Goal: Browse casually

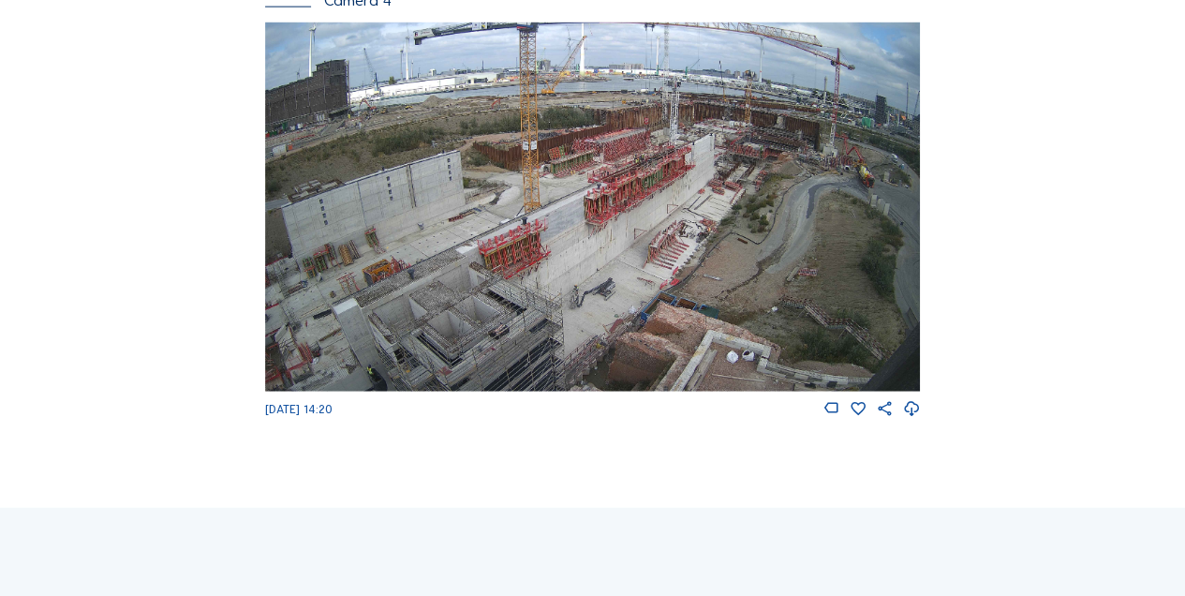
scroll to position [2189, 0]
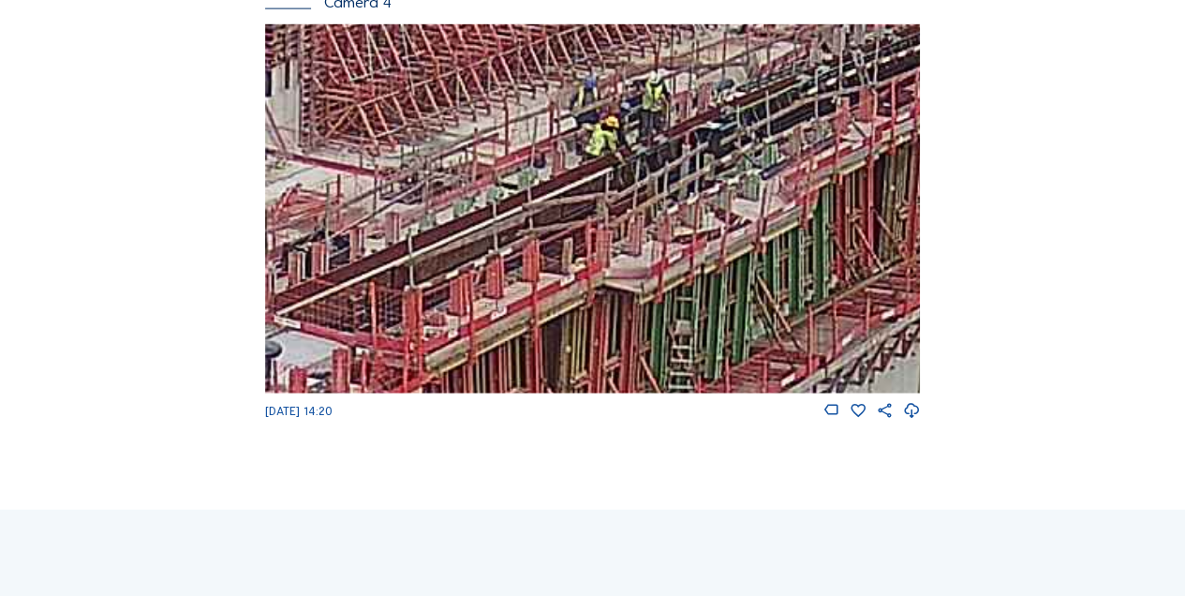
drag, startPoint x: 700, startPoint y: 172, endPoint x: 427, endPoint y: 290, distance: 297.8
click at [427, 290] on img at bounding box center [593, 208] width 656 height 368
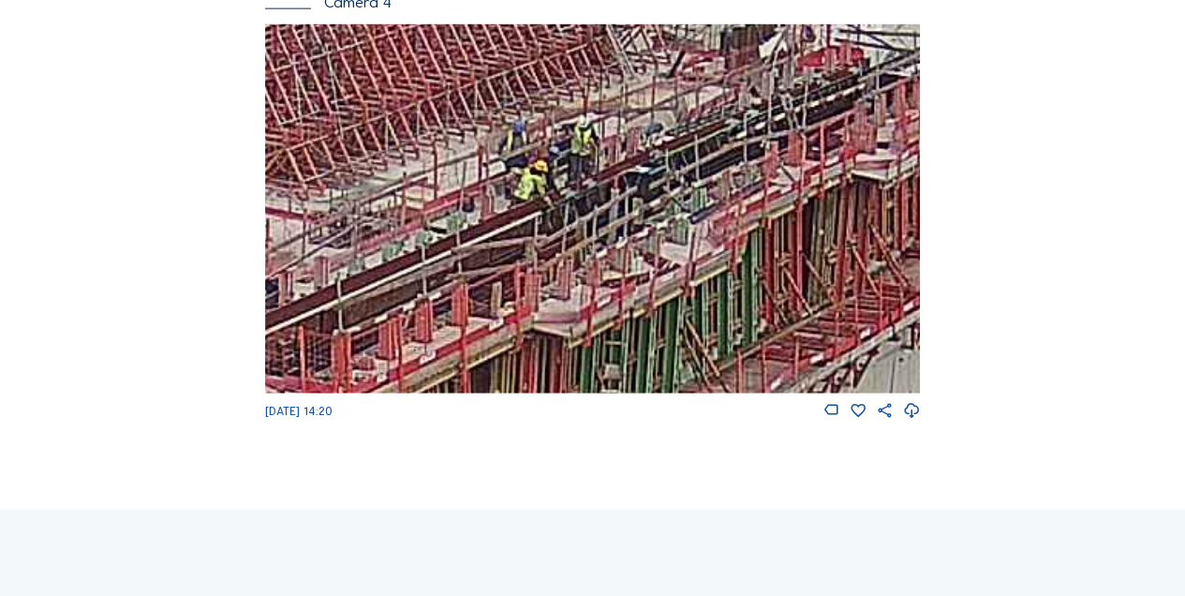
drag, startPoint x: 526, startPoint y: 212, endPoint x: 472, endPoint y: 254, distance: 68.7
click at [458, 255] on img at bounding box center [593, 208] width 656 height 368
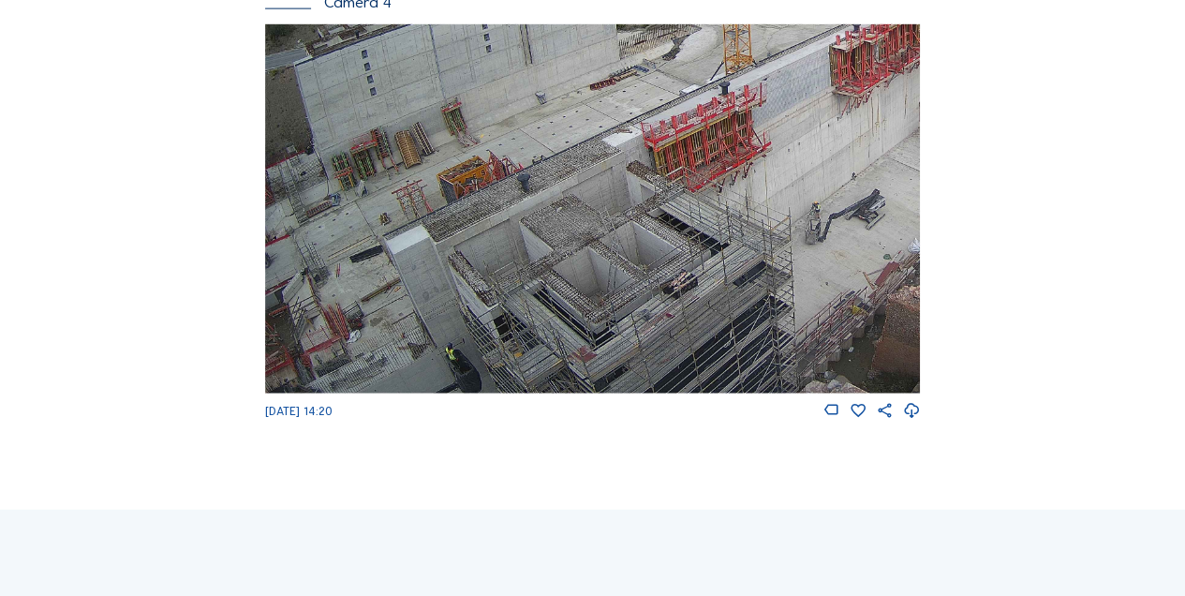
drag, startPoint x: 464, startPoint y: 285, endPoint x: 773, endPoint y: 155, distance: 335.8
click at [773, 155] on img at bounding box center [593, 208] width 656 height 368
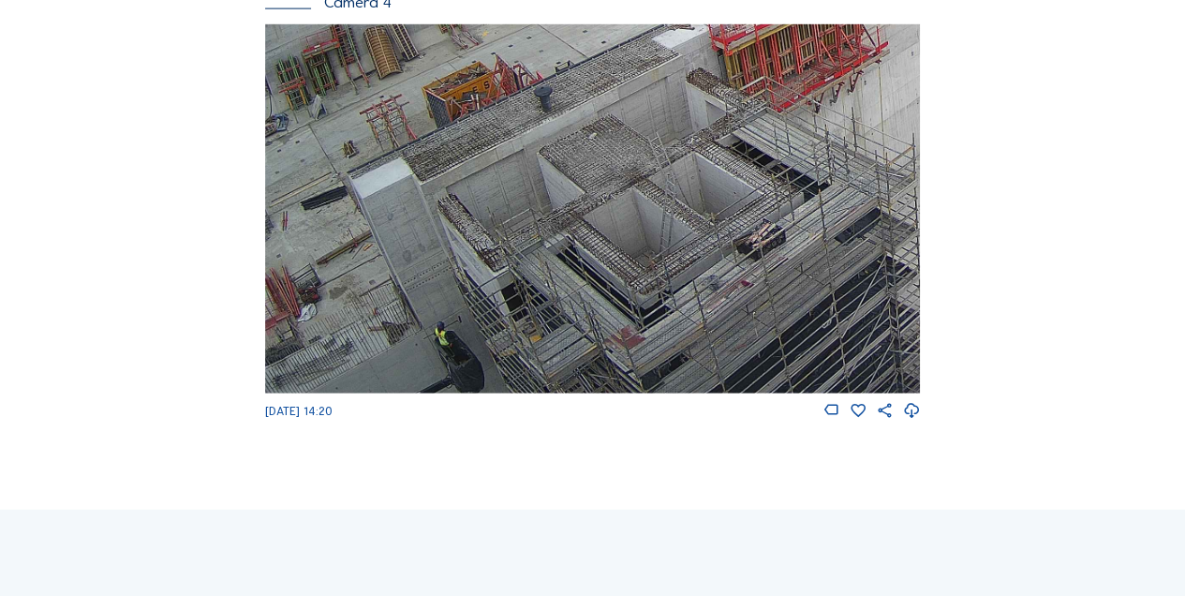
drag, startPoint x: 380, startPoint y: 333, endPoint x: 438, endPoint y: 199, distance: 146.0
click at [438, 199] on img at bounding box center [593, 208] width 656 height 368
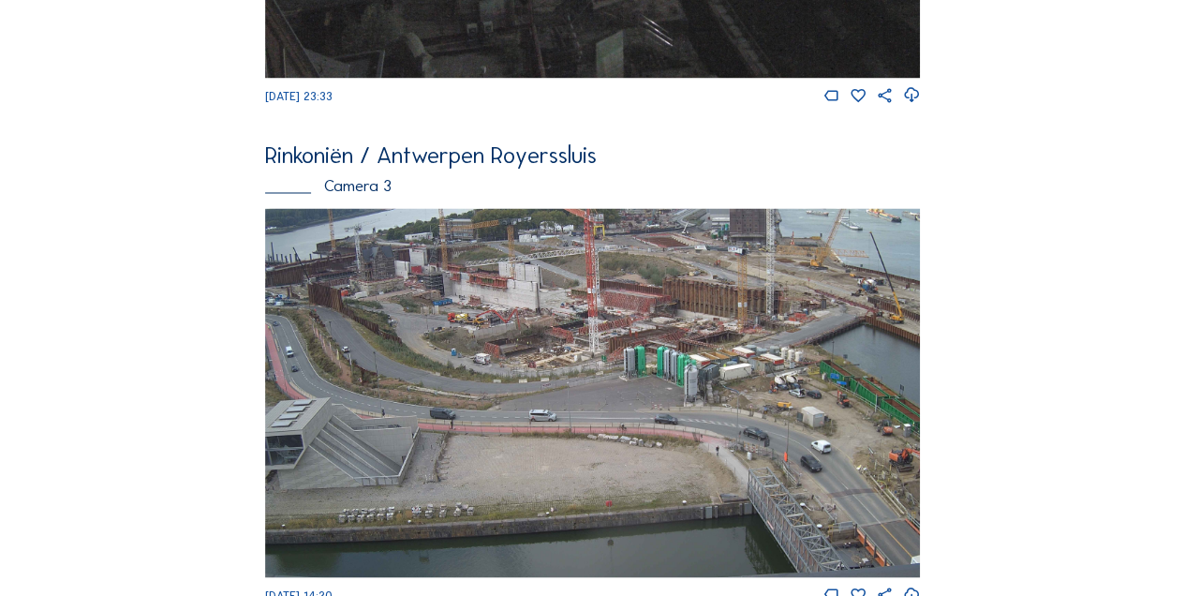
scroll to position [1503, 0]
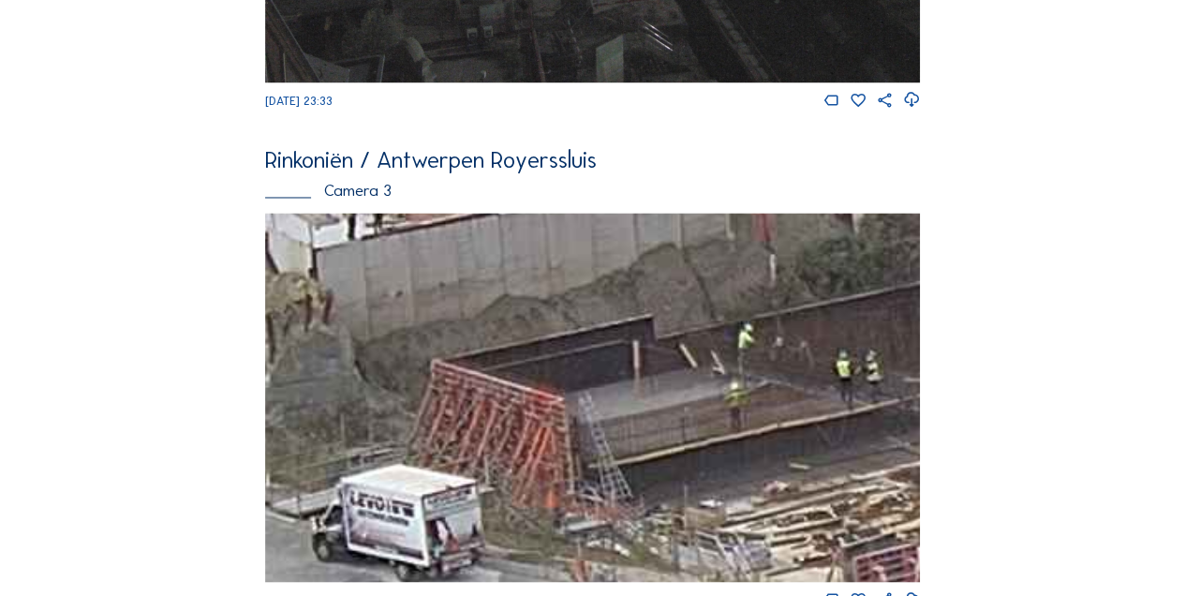
drag, startPoint x: 680, startPoint y: 451, endPoint x: 463, endPoint y: 272, distance: 282.0
click at [463, 272] on img at bounding box center [593, 397] width 656 height 368
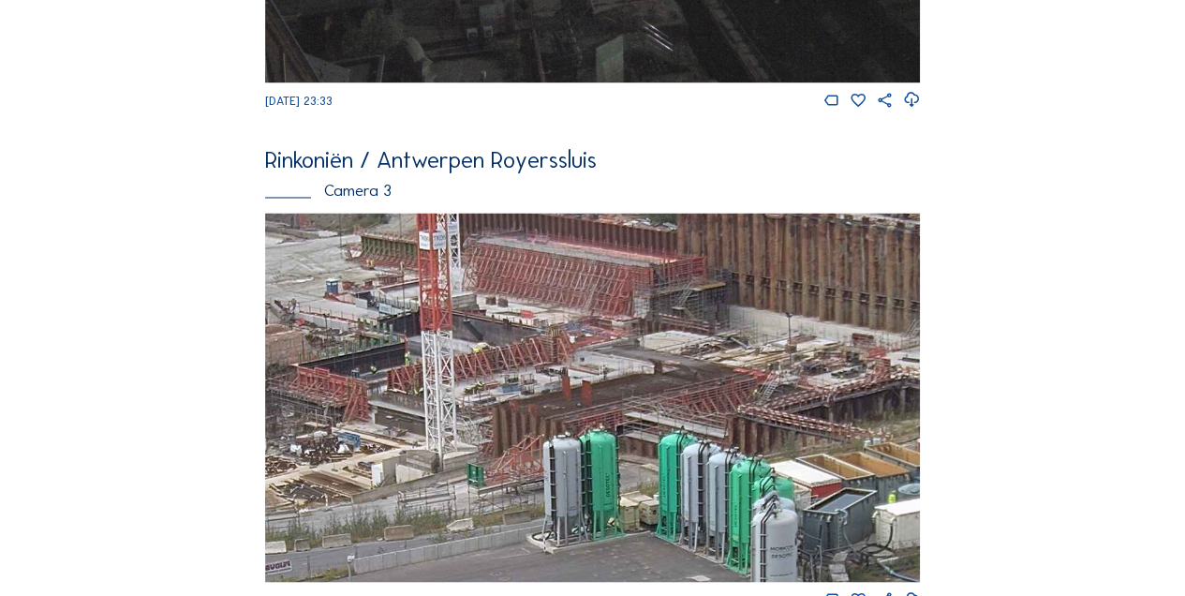
drag, startPoint x: 693, startPoint y: 388, endPoint x: 390, endPoint y: 383, distance: 302.5
click at [388, 382] on img at bounding box center [593, 397] width 656 height 368
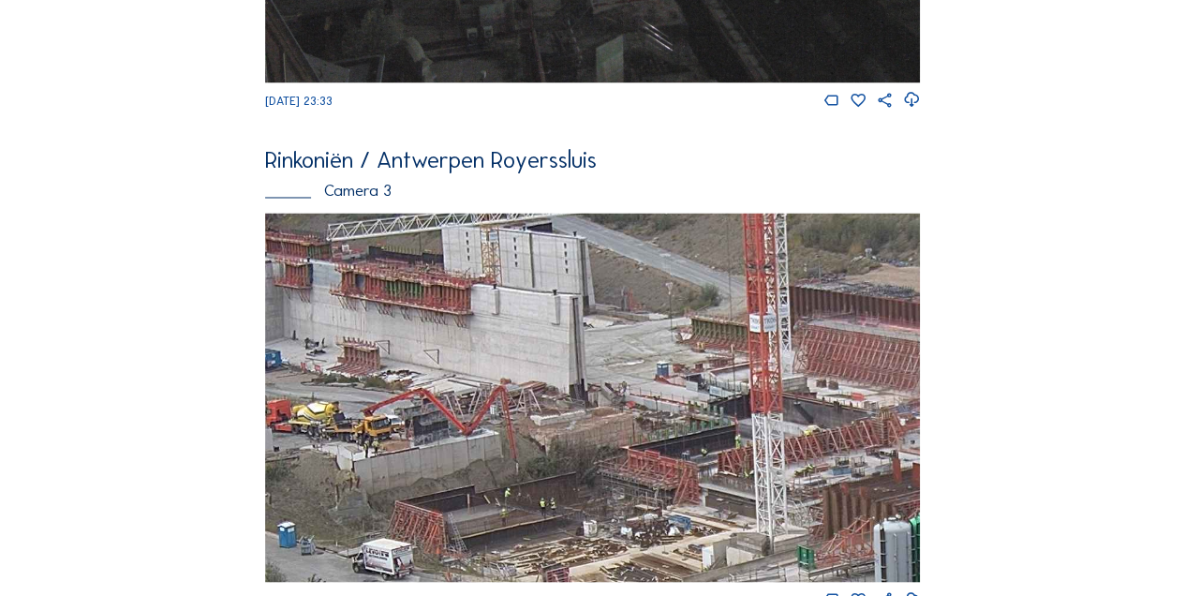
drag, startPoint x: 505, startPoint y: 299, endPoint x: 852, endPoint y: 346, distance: 350.6
click at [852, 346] on img at bounding box center [593, 397] width 656 height 368
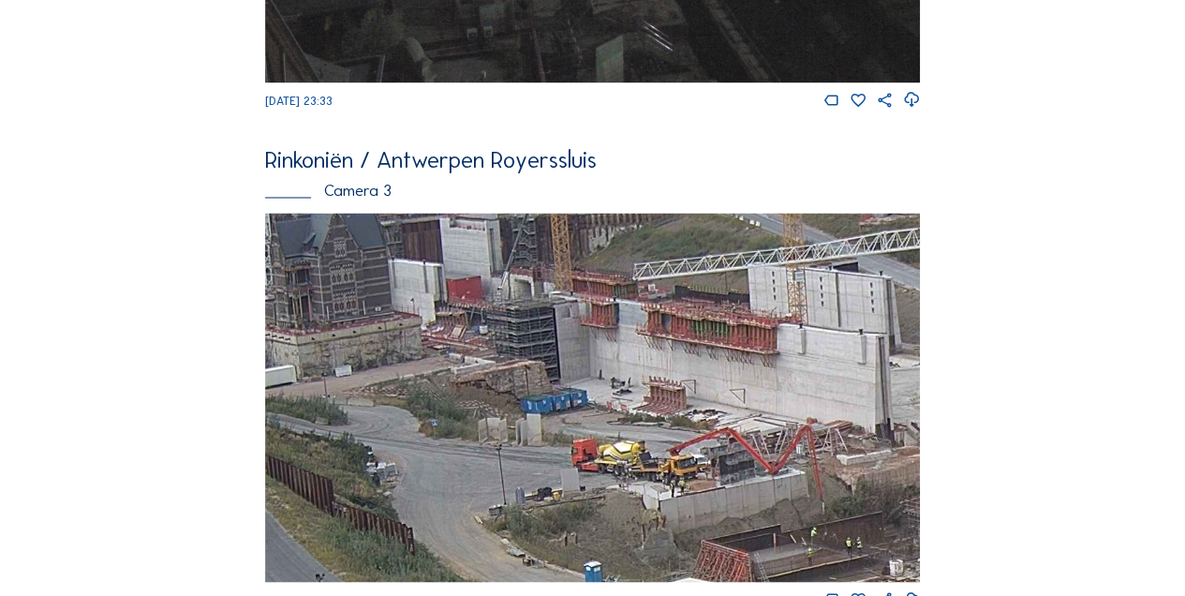
drag, startPoint x: 575, startPoint y: 351, endPoint x: 817, endPoint y: 384, distance: 243.8
click at [824, 391] on img at bounding box center [593, 397] width 656 height 368
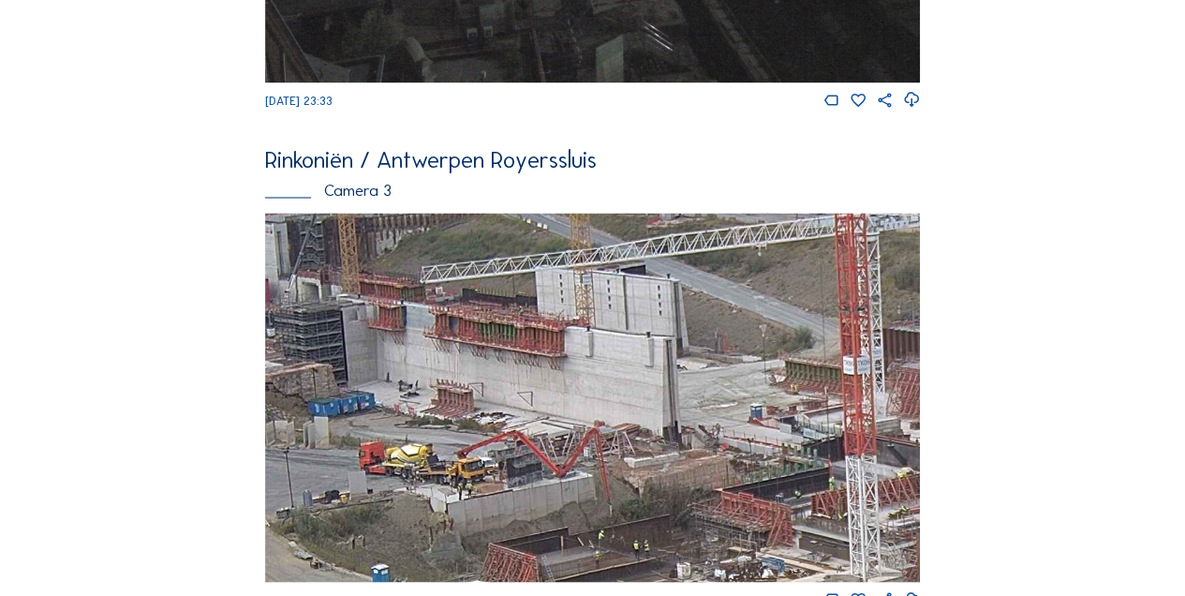
drag, startPoint x: 646, startPoint y: 361, endPoint x: 421, endPoint y: 361, distance: 224.7
click at [427, 364] on img at bounding box center [593, 397] width 656 height 368
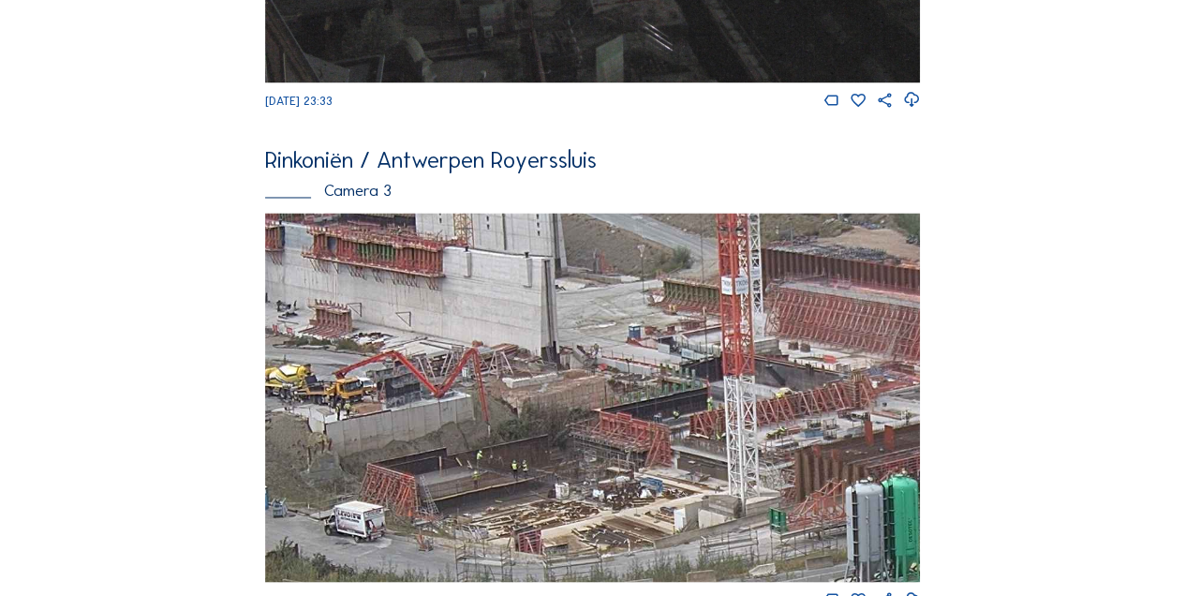
drag, startPoint x: 584, startPoint y: 393, endPoint x: 506, endPoint y: 318, distance: 108.6
click at [506, 318] on img at bounding box center [593, 397] width 656 height 368
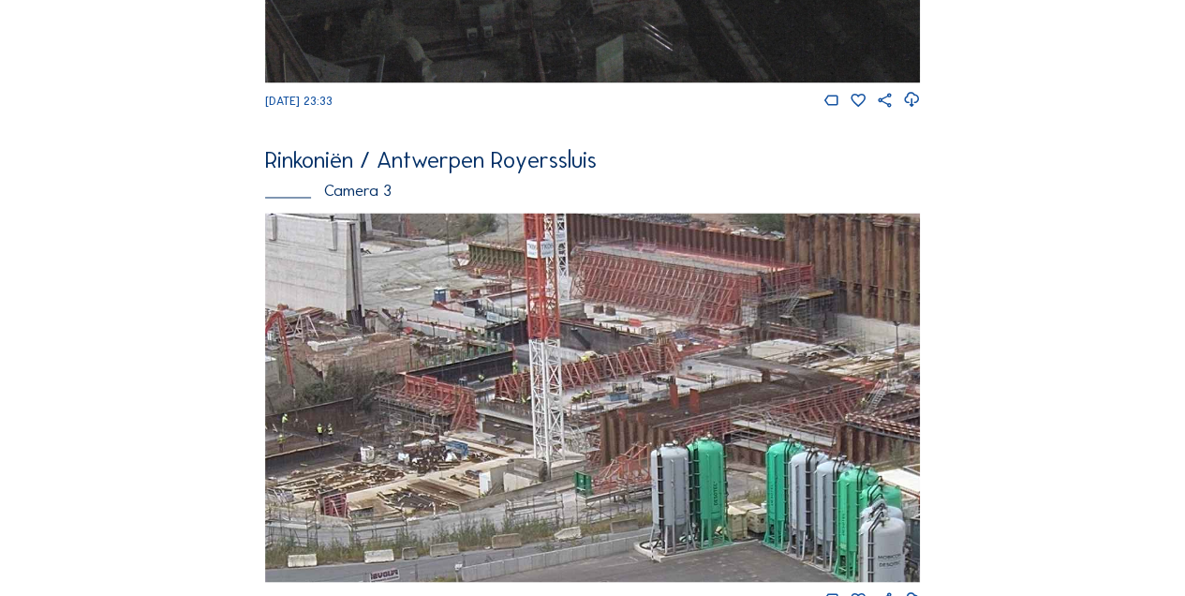
drag, startPoint x: 549, startPoint y: 386, endPoint x: 354, endPoint y: 348, distance: 198.3
click at [354, 348] on img at bounding box center [593, 397] width 656 height 368
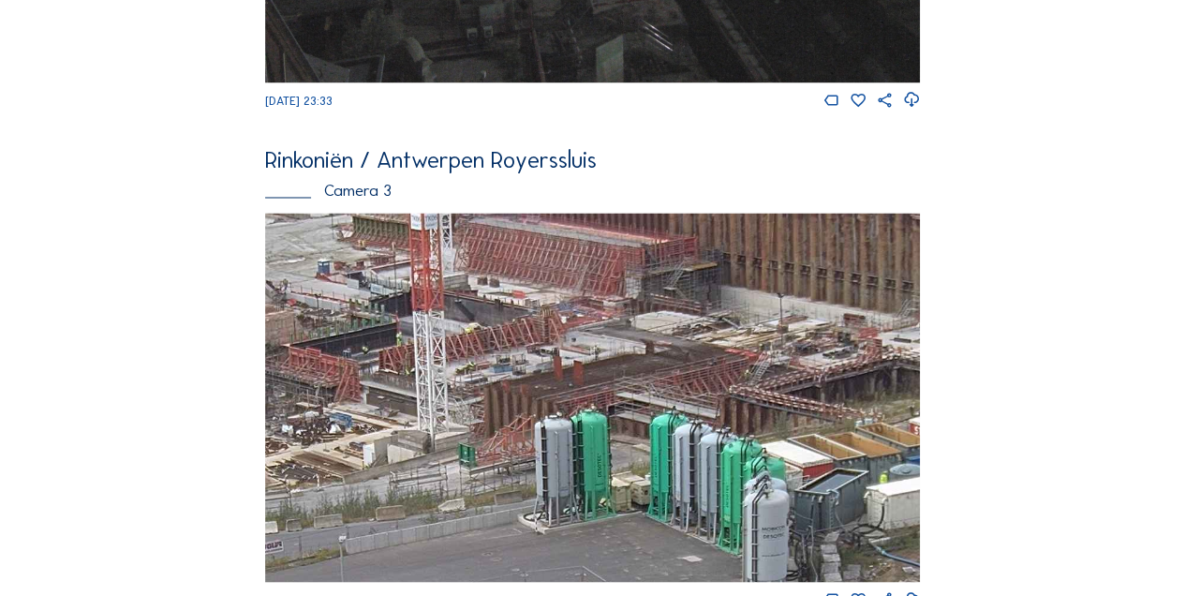
drag, startPoint x: 496, startPoint y: 390, endPoint x: 380, endPoint y: 362, distance: 119.3
click at [380, 362] on img at bounding box center [593, 397] width 656 height 368
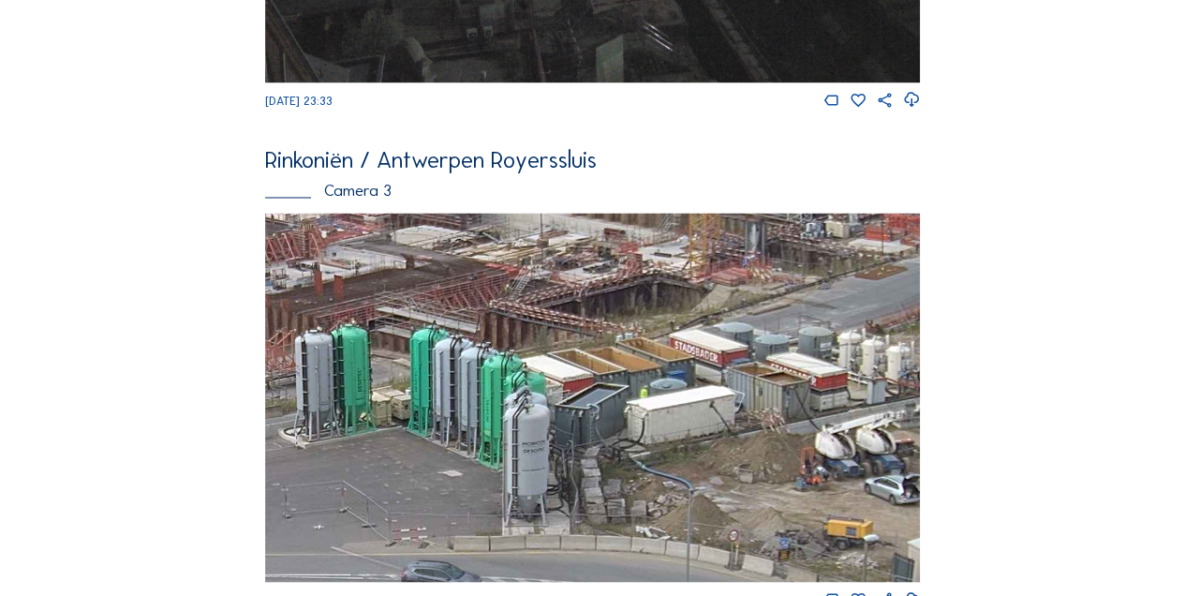
drag, startPoint x: 714, startPoint y: 377, endPoint x: 495, endPoint y: 305, distance: 229.8
click at [470, 284] on img at bounding box center [593, 397] width 656 height 368
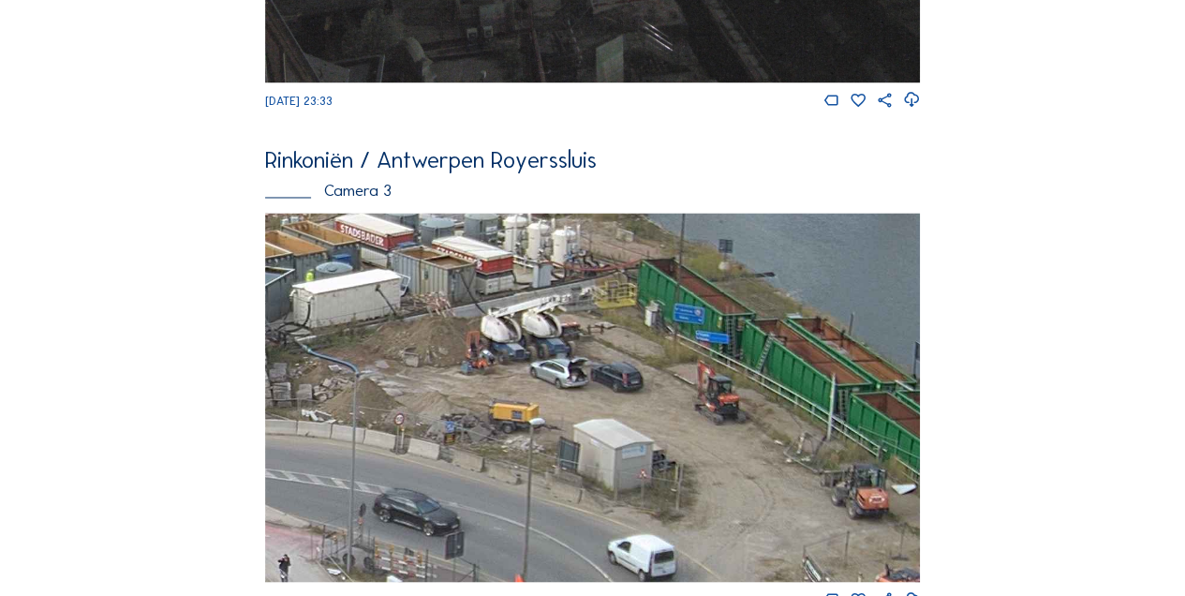
drag, startPoint x: 702, startPoint y: 449, endPoint x: 286, endPoint y: 333, distance: 432.6
click at [286, 333] on img at bounding box center [593, 397] width 656 height 368
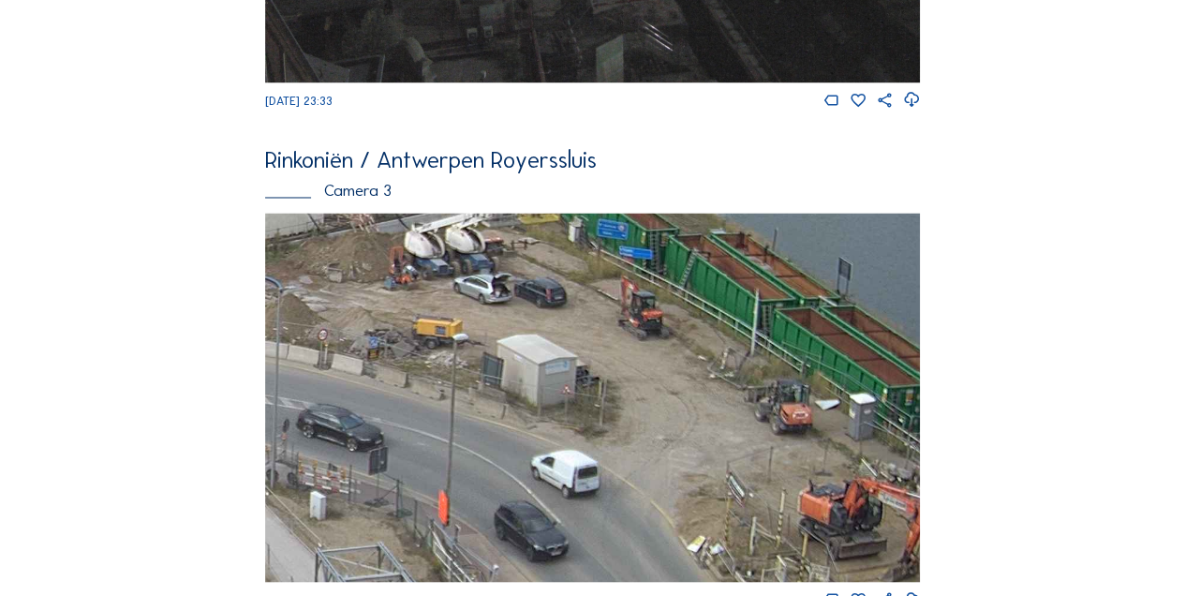
drag, startPoint x: 676, startPoint y: 446, endPoint x: 552, endPoint y: 349, distance: 157.5
click at [513, 369] on img at bounding box center [593, 397] width 656 height 368
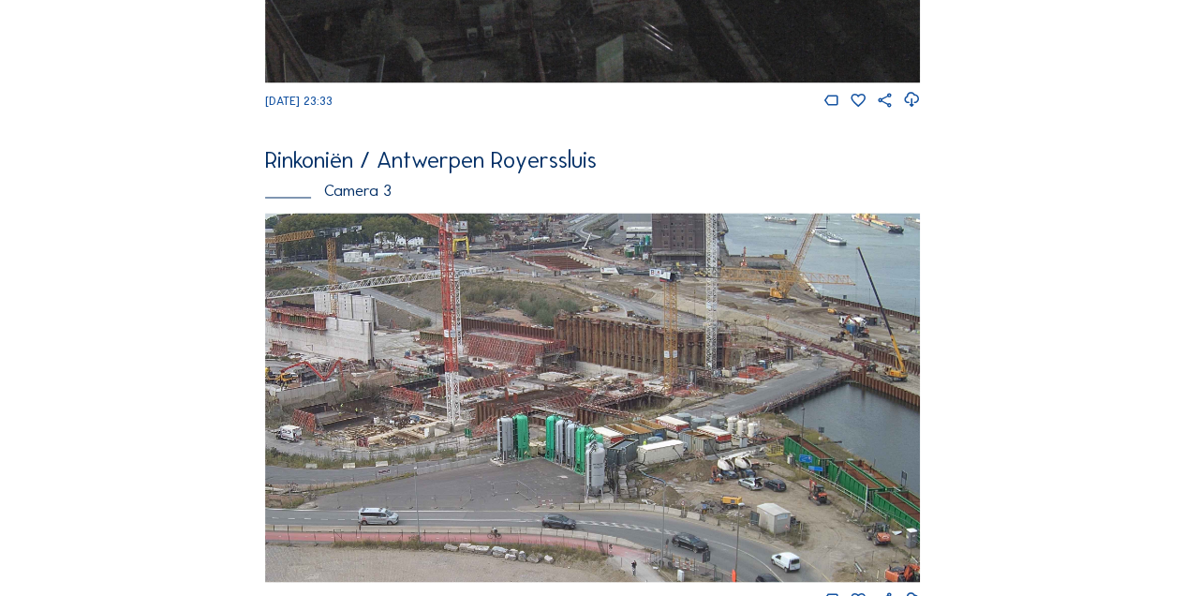
drag, startPoint x: 811, startPoint y: 308, endPoint x: 586, endPoint y: 401, distance: 243.1
click at [586, 401] on img at bounding box center [593, 397] width 656 height 368
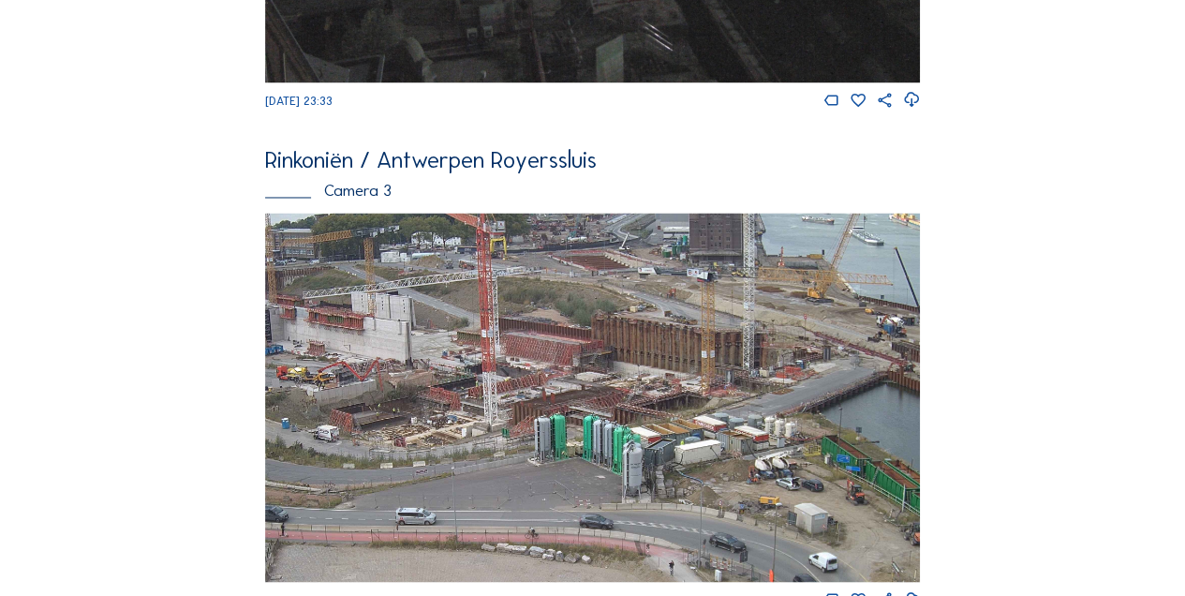
drag, startPoint x: 598, startPoint y: 348, endPoint x: 629, endPoint y: 435, distance: 91.5
click at [629, 435] on img at bounding box center [593, 397] width 656 height 368
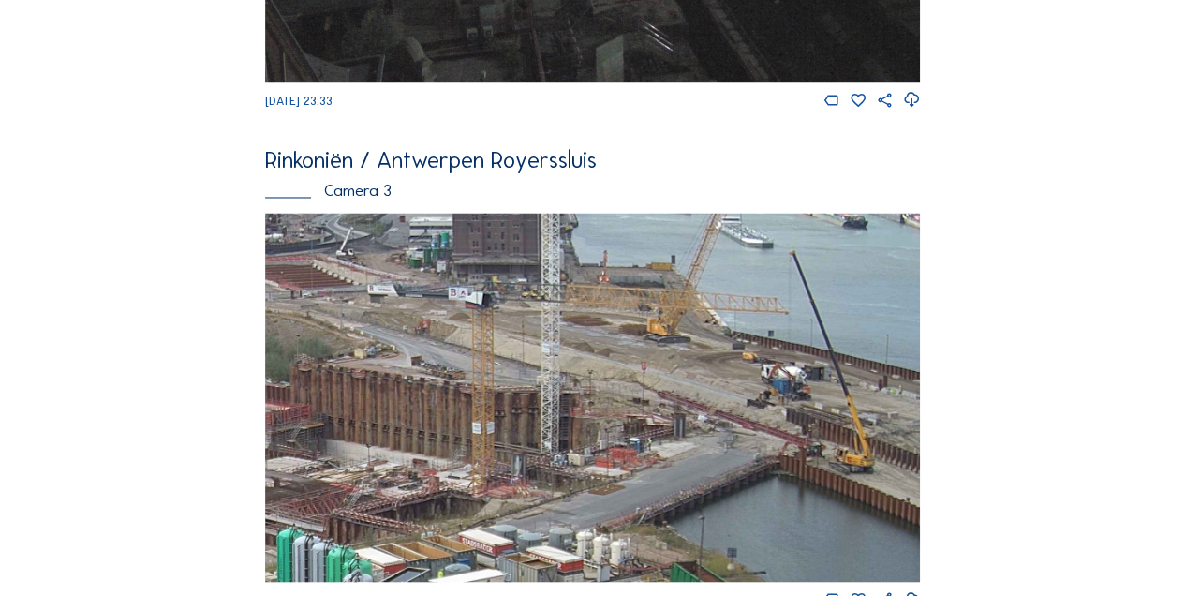
drag, startPoint x: 727, startPoint y: 351, endPoint x: 399, endPoint y: 360, distance: 327.9
click at [399, 360] on img at bounding box center [593, 397] width 656 height 368
